Goal: Task Accomplishment & Management: Use online tool/utility

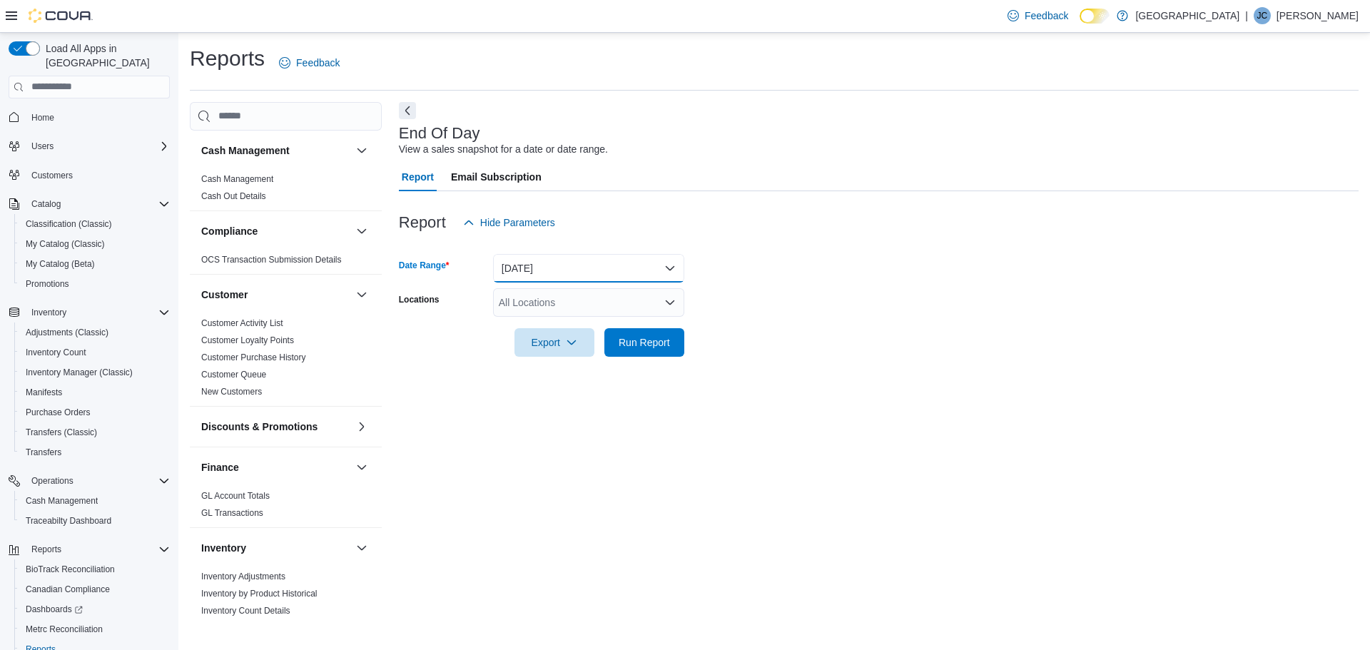
click at [545, 275] on button "Today" at bounding box center [588, 268] width 191 height 29
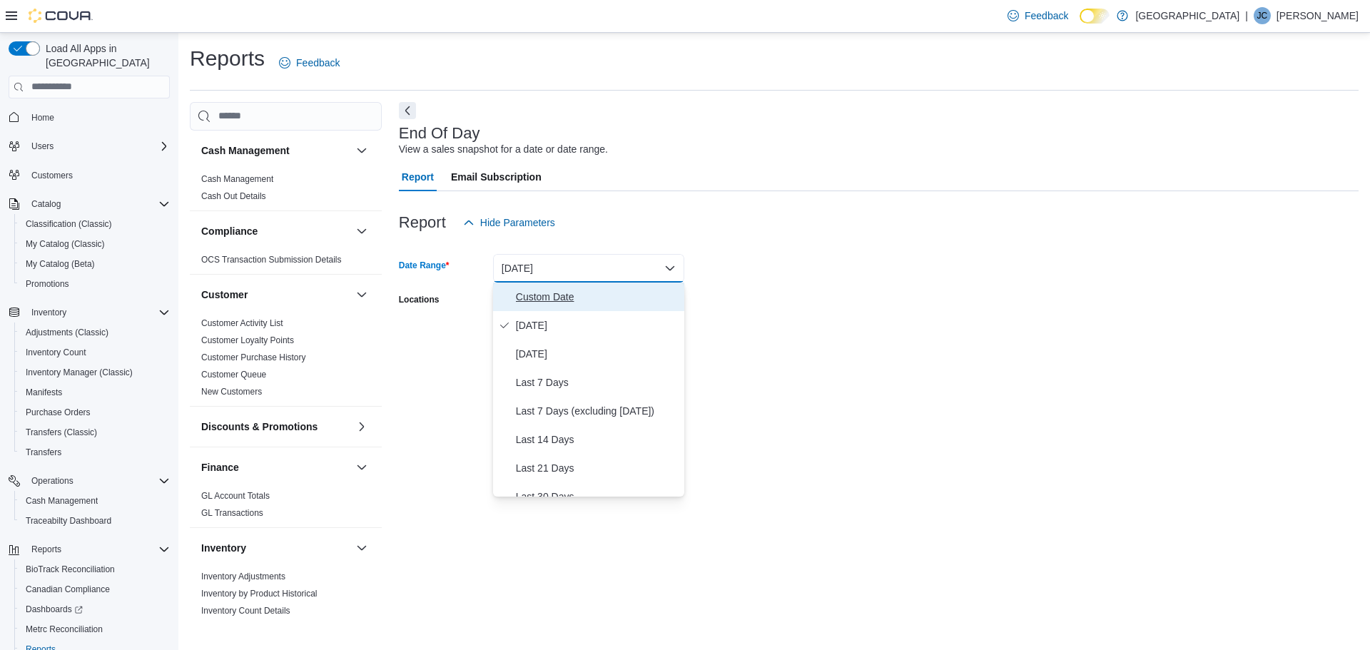
click at [542, 299] on span "Custom Date" at bounding box center [597, 296] width 163 height 17
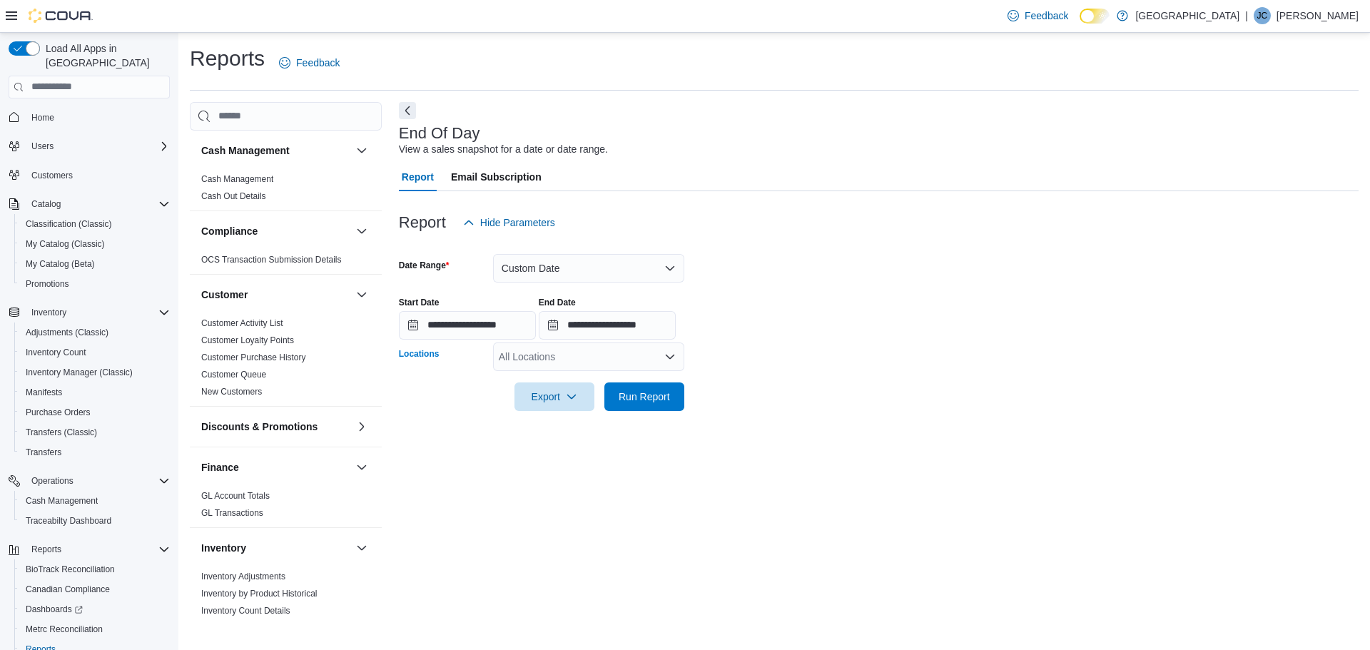
click at [545, 357] on div "All Locations" at bounding box center [588, 357] width 191 height 29
click at [545, 375] on span "Green City" at bounding box center [569, 381] width 104 height 14
click at [550, 383] on span "8405 Pershing Drive Ste" at bounding box center [573, 381] width 98 height 14
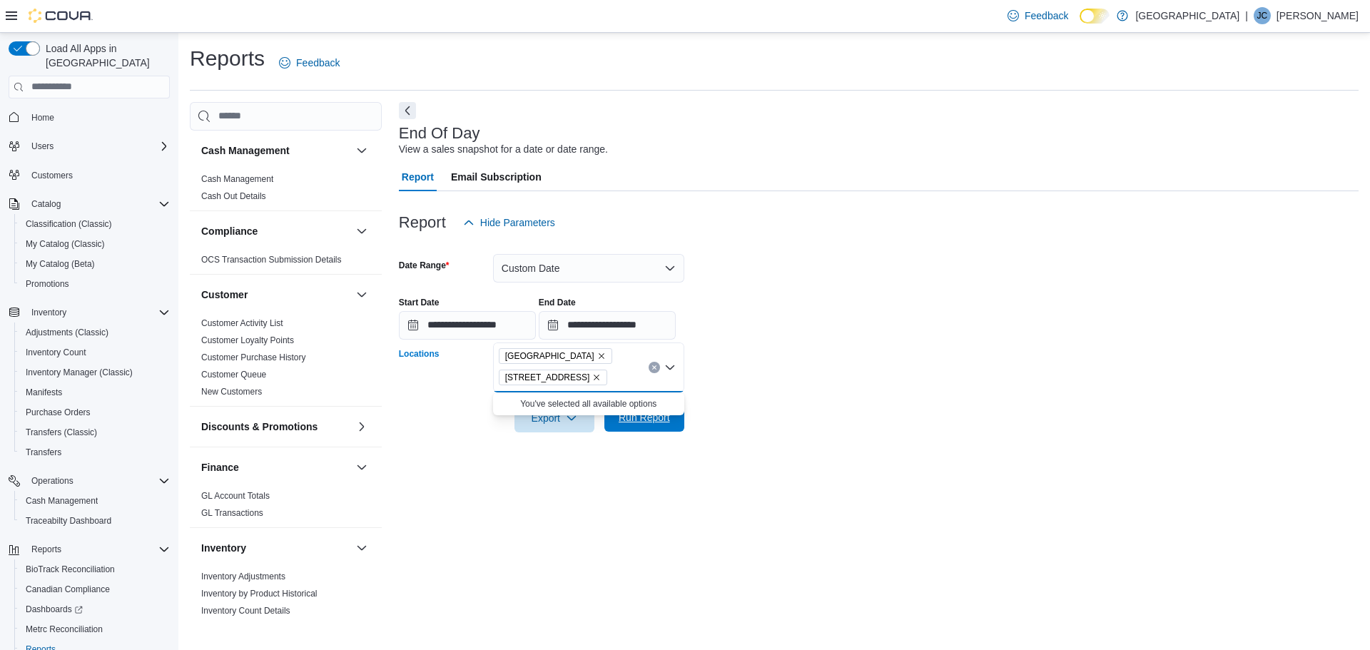
click at [645, 420] on span "Run Report" at bounding box center [644, 417] width 51 height 14
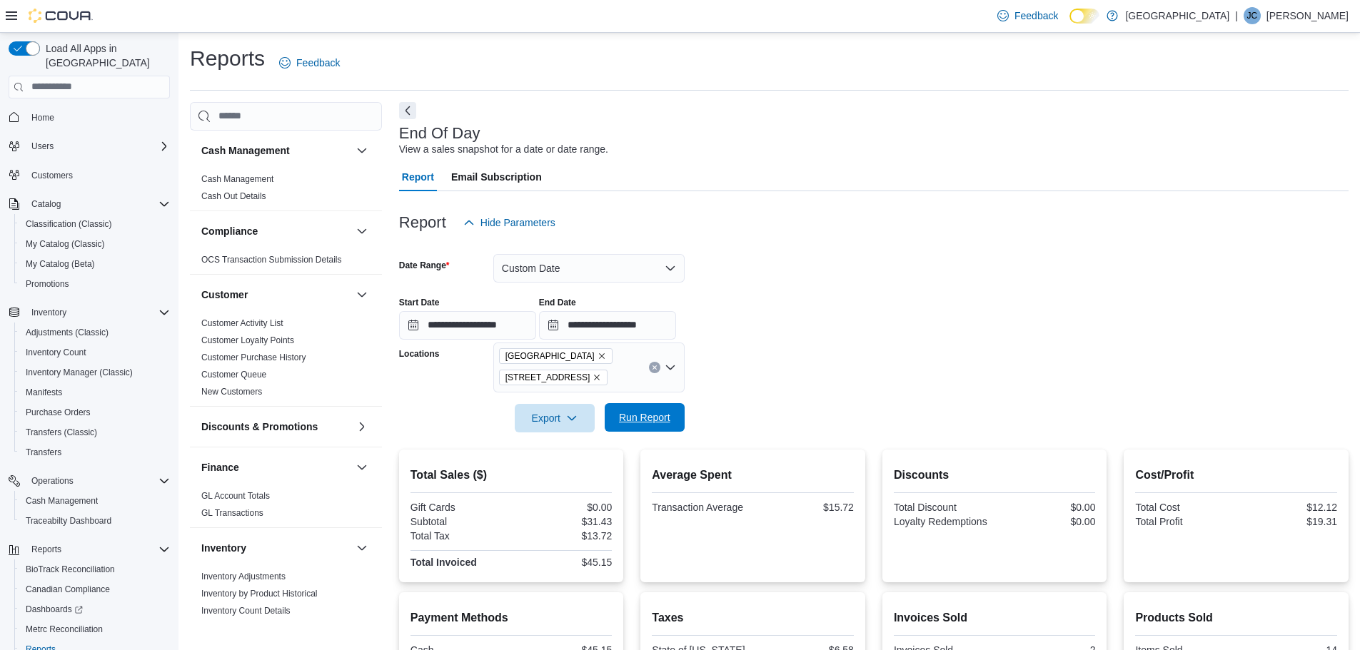
scroll to position [202, 0]
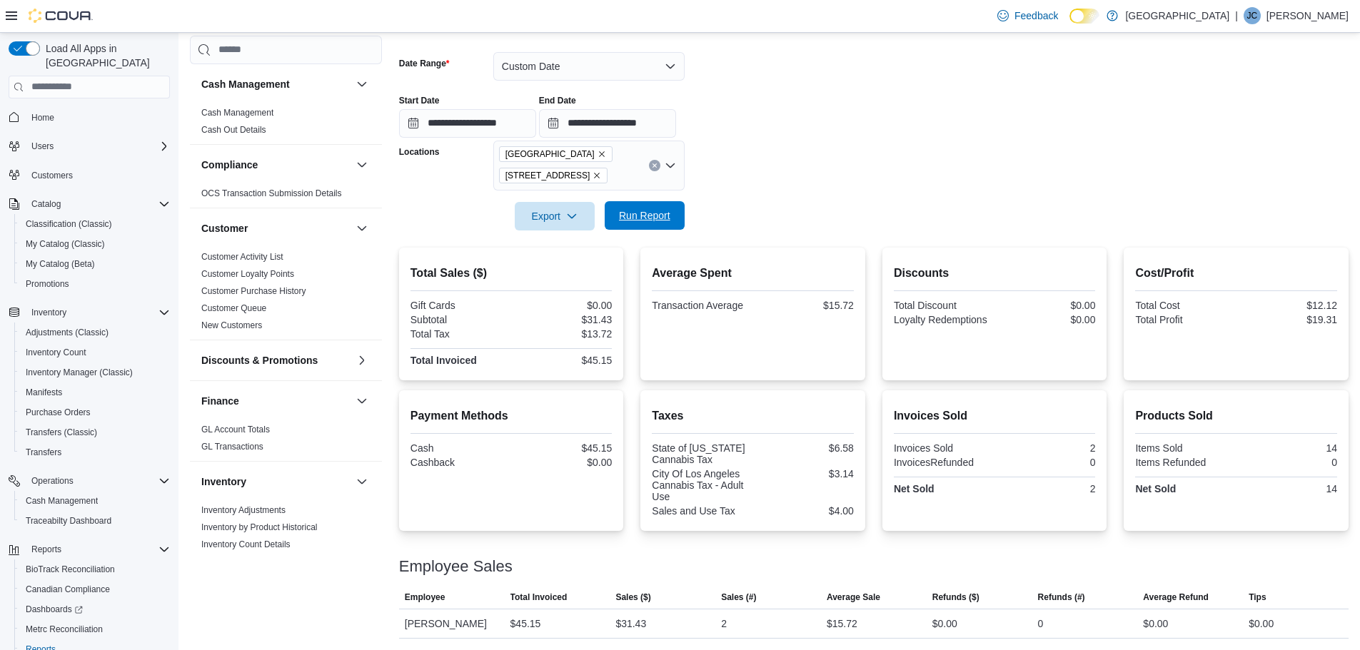
click at [677, 213] on button "Run Report" at bounding box center [644, 215] width 80 height 29
